Goal: Transaction & Acquisition: Purchase product/service

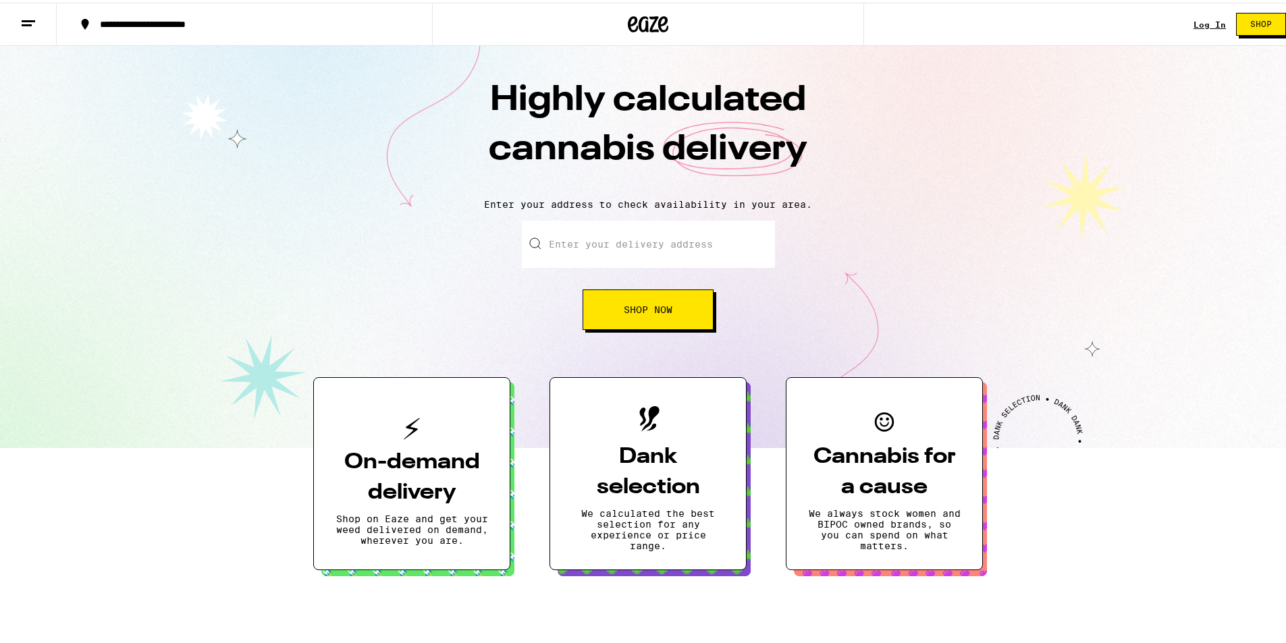
click at [1253, 24] on span "Shop" at bounding box center [1261, 22] width 22 height 8
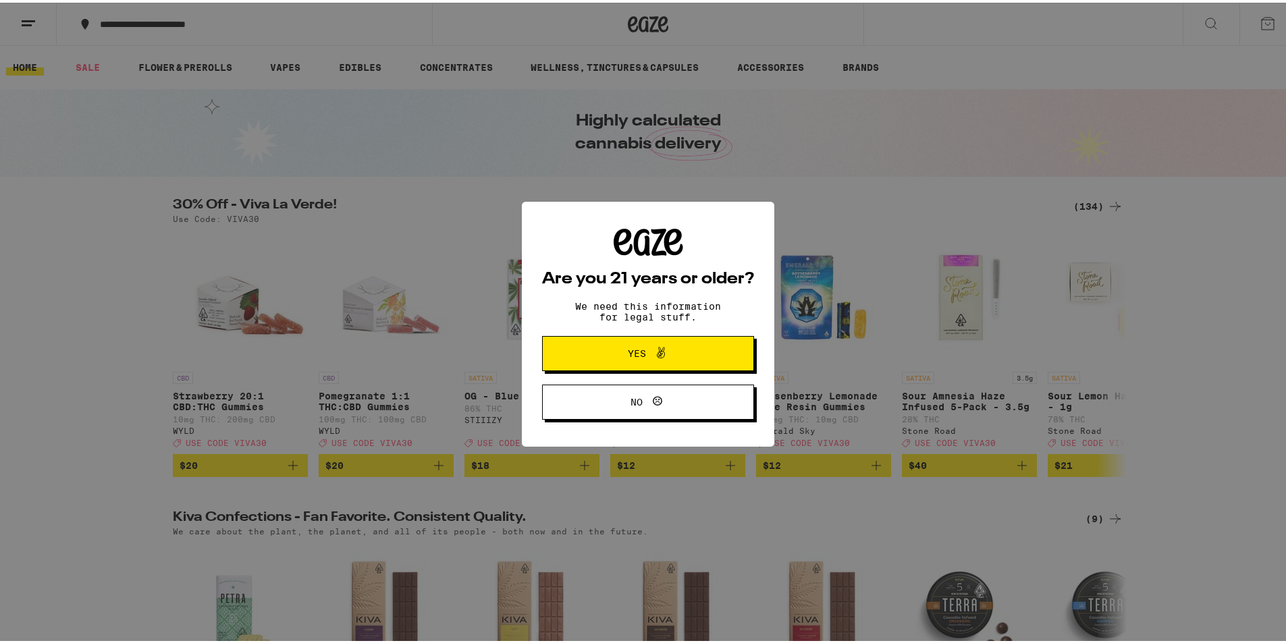
click at [1082, 209] on div "Are you 21 years or older? We need this information for legal stuff. Yes No" at bounding box center [648, 321] width 1296 height 643
click at [669, 362] on button "Yes" at bounding box center [648, 351] width 212 height 35
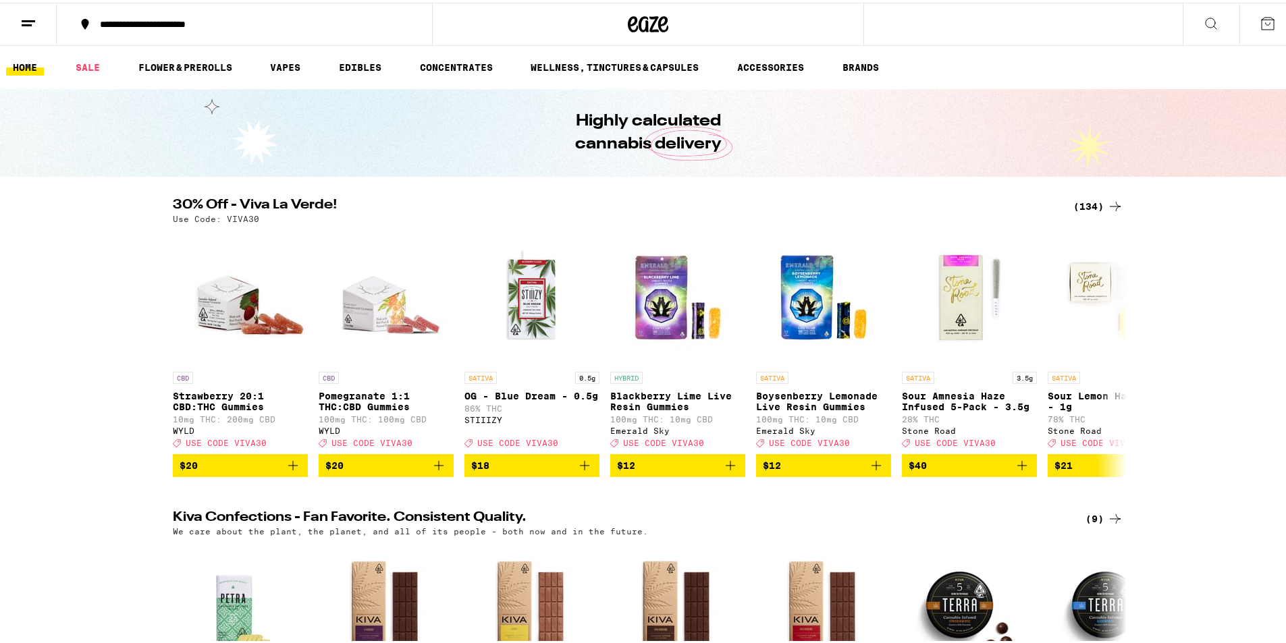
click at [1084, 203] on div "(134)" at bounding box center [1099, 204] width 50 height 16
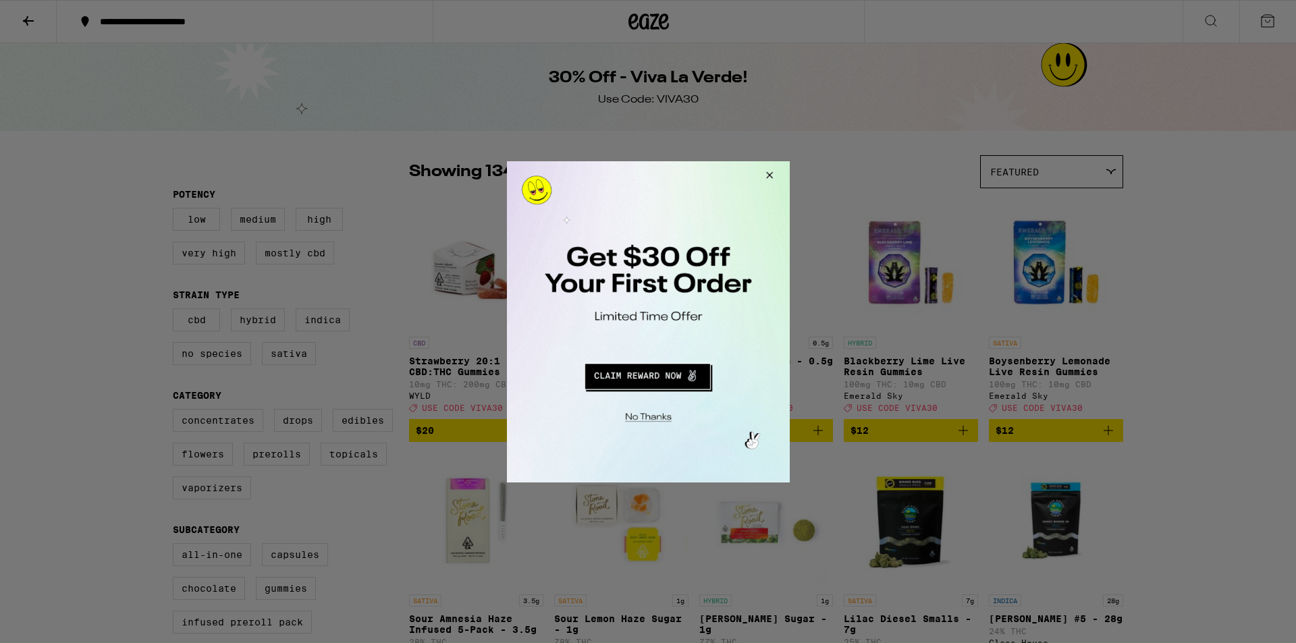
click at [765, 176] on button "Close Modal" at bounding box center [767, 177] width 36 height 32
